Goal: Information Seeking & Learning: Learn about a topic

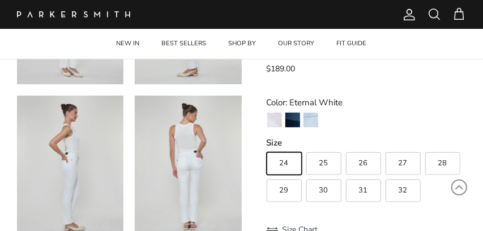
scroll to position [180, 0]
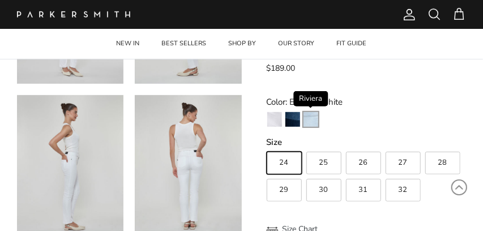
click at [313, 117] on img "Riviera" at bounding box center [311, 119] width 15 height 15
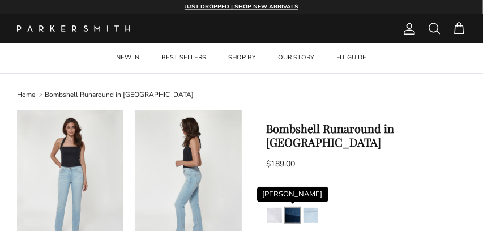
click at [295, 208] on img "Stevie" at bounding box center [293, 215] width 15 height 15
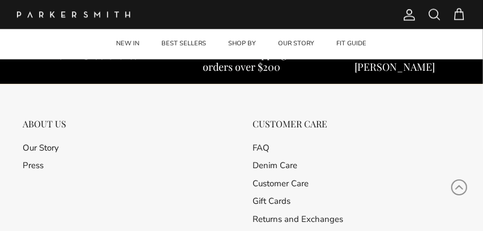
scroll to position [1012, 0]
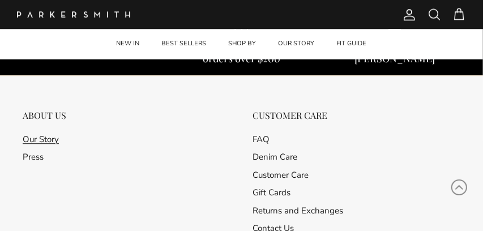
click at [45, 138] on link "Our Story" at bounding box center [41, 139] width 36 height 11
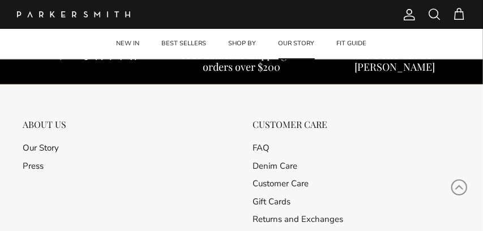
scroll to position [1532, 0]
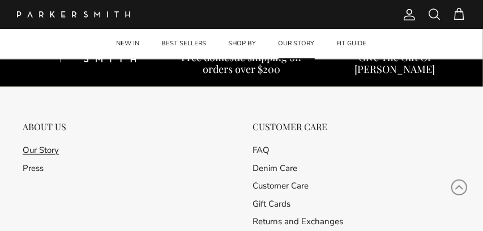
click at [46, 144] on link "Our Story" at bounding box center [41, 149] width 36 height 11
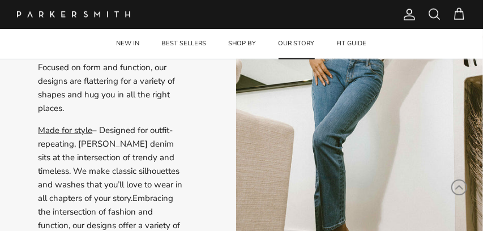
scroll to position [463, 0]
